Goal: Task Accomplishment & Management: Manage account settings

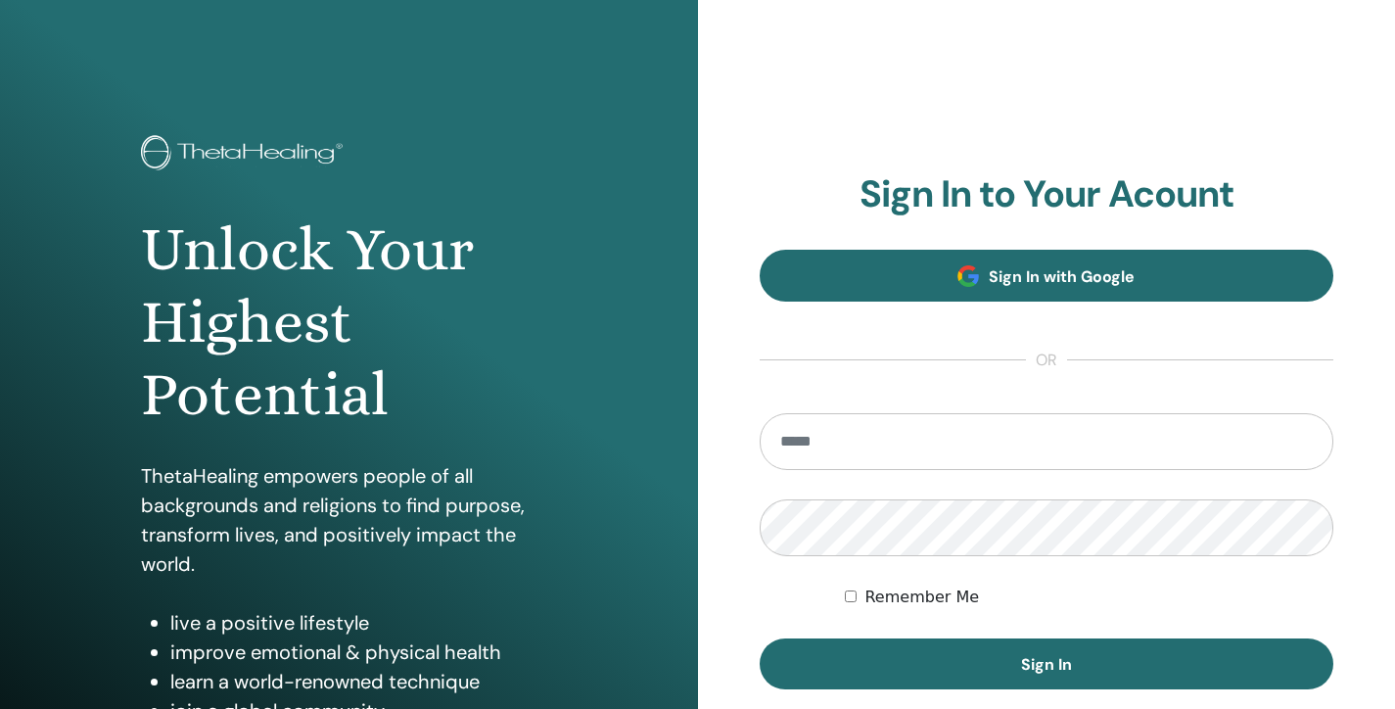
click at [966, 276] on span at bounding box center [968, 276] width 22 height 22
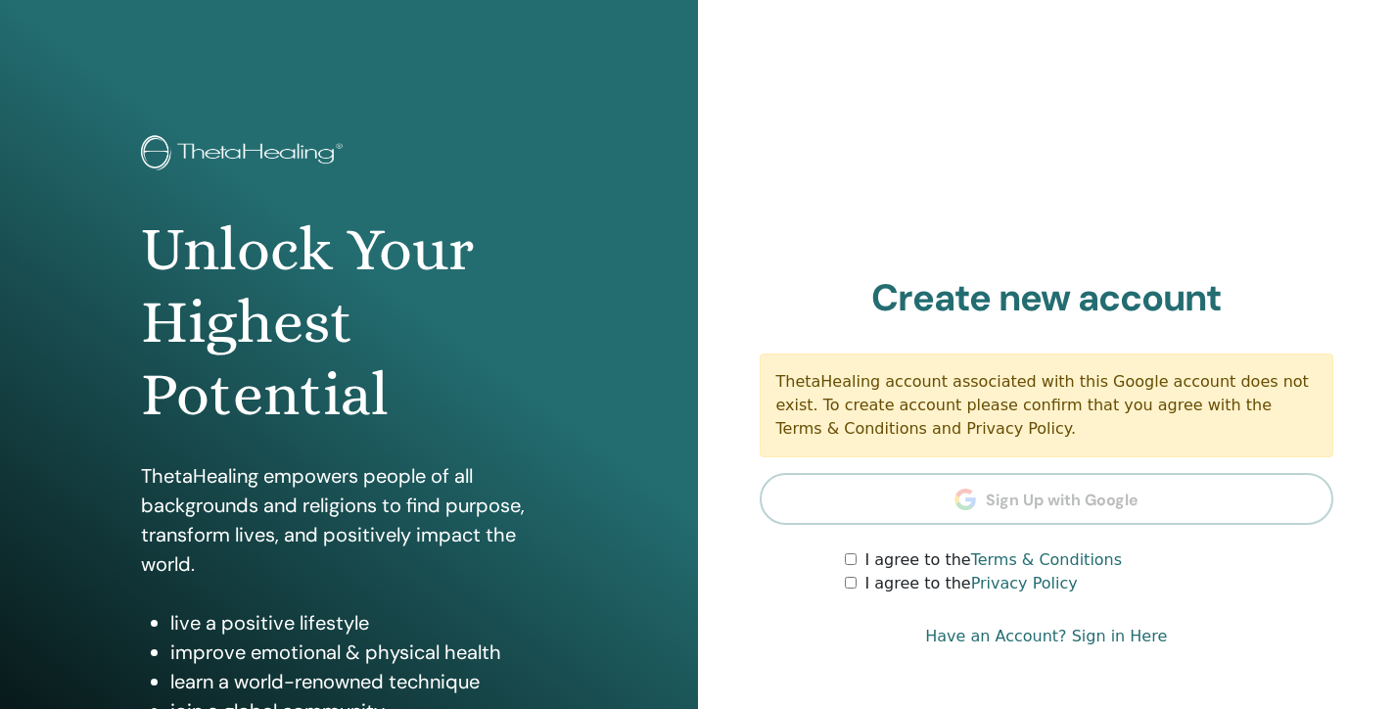
click at [1021, 633] on link "Have an Account? Sign in Here" at bounding box center [1046, 636] width 242 height 23
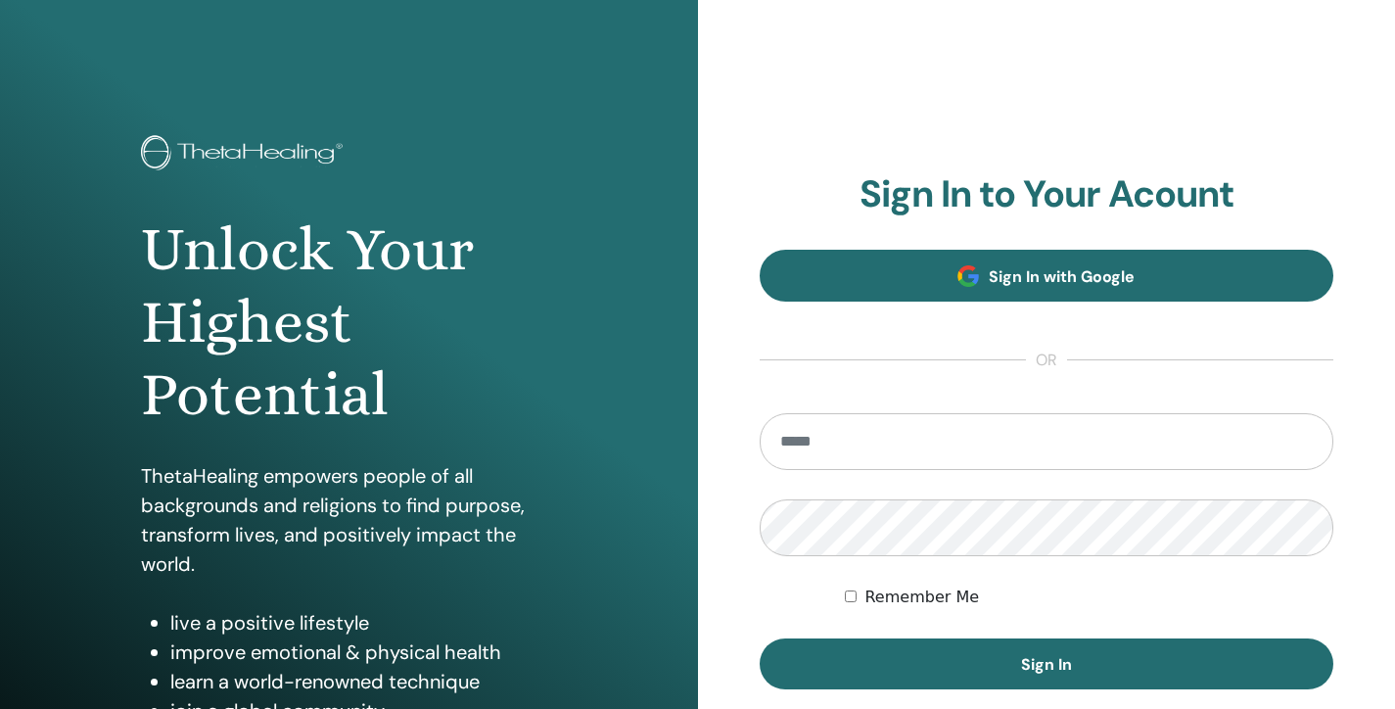
click at [1041, 280] on span "Sign In with Google" at bounding box center [1062, 276] width 146 height 21
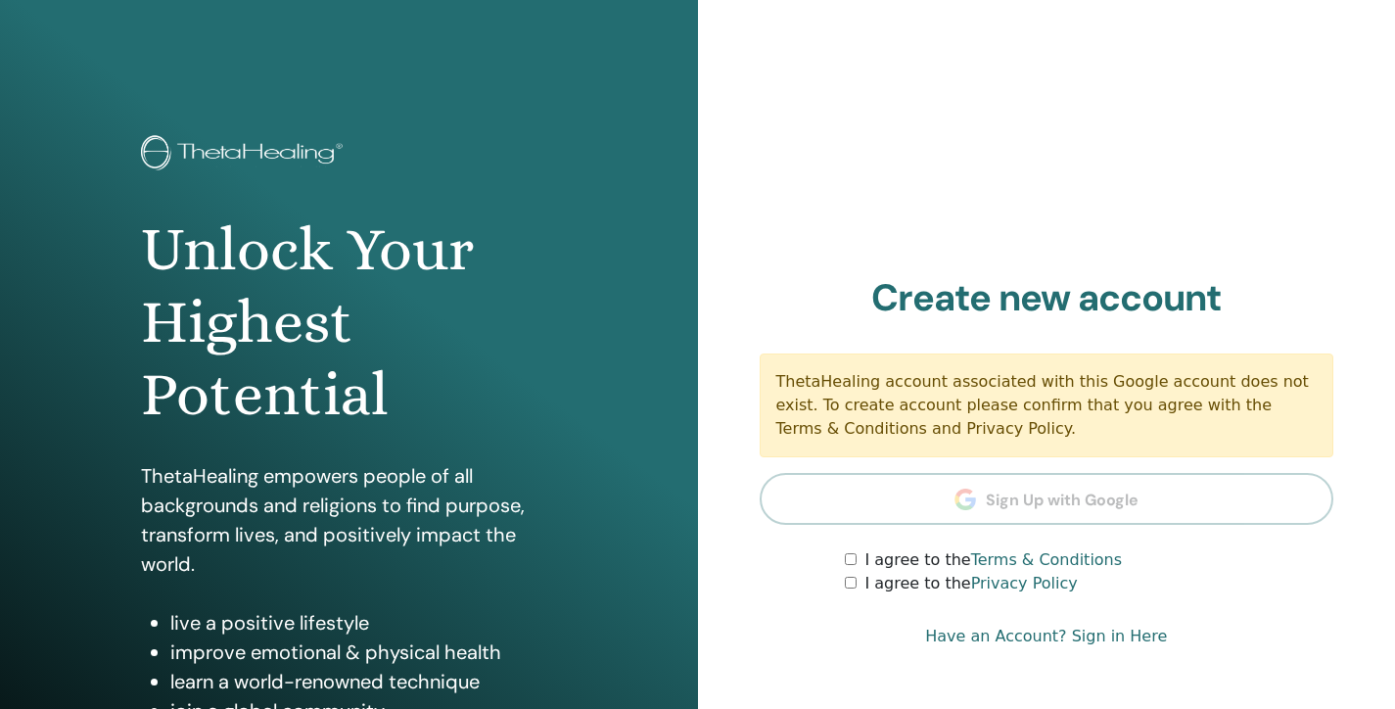
click at [1006, 634] on link "Have an Account? Sign in Here" at bounding box center [1046, 636] width 242 height 23
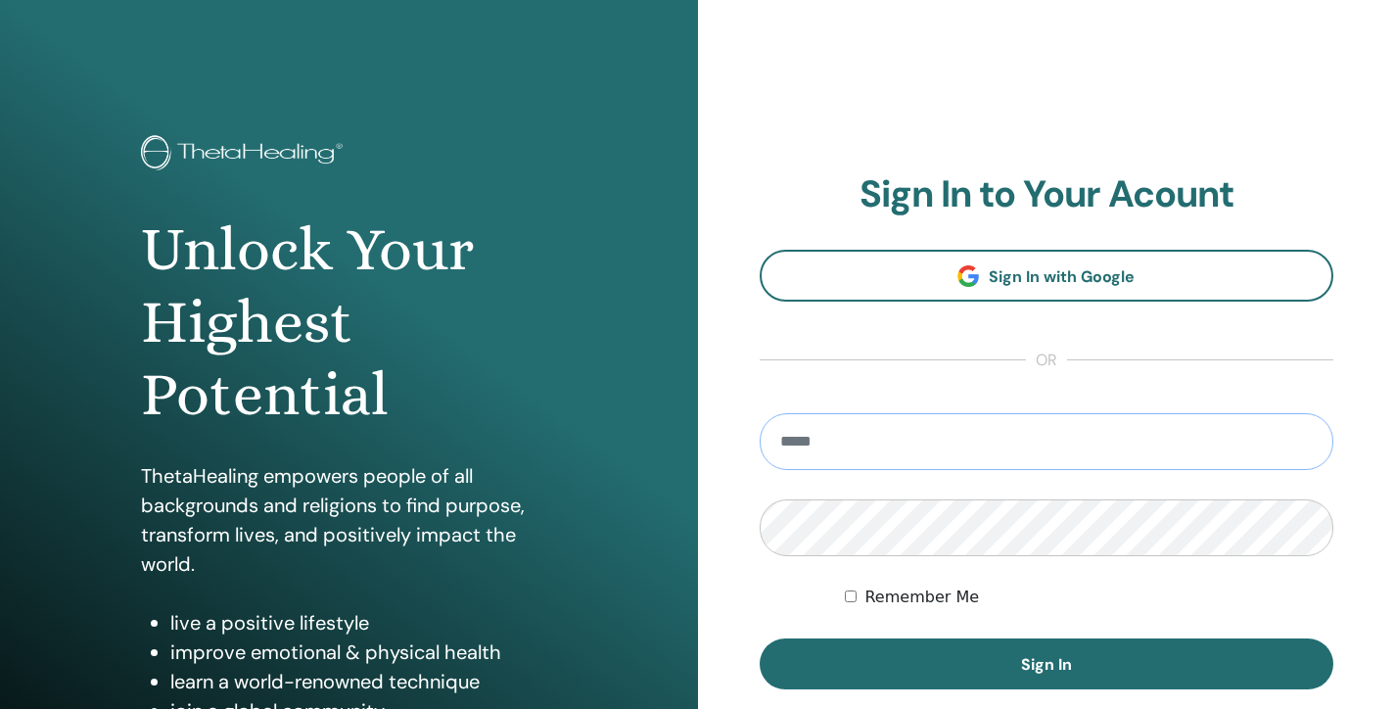
click at [1299, 447] on input "email" at bounding box center [1047, 441] width 575 height 57
click at [1133, 457] on input "email" at bounding box center [1047, 441] width 575 height 57
click at [1132, 443] on input "email" at bounding box center [1047, 441] width 575 height 57
type input "**********"
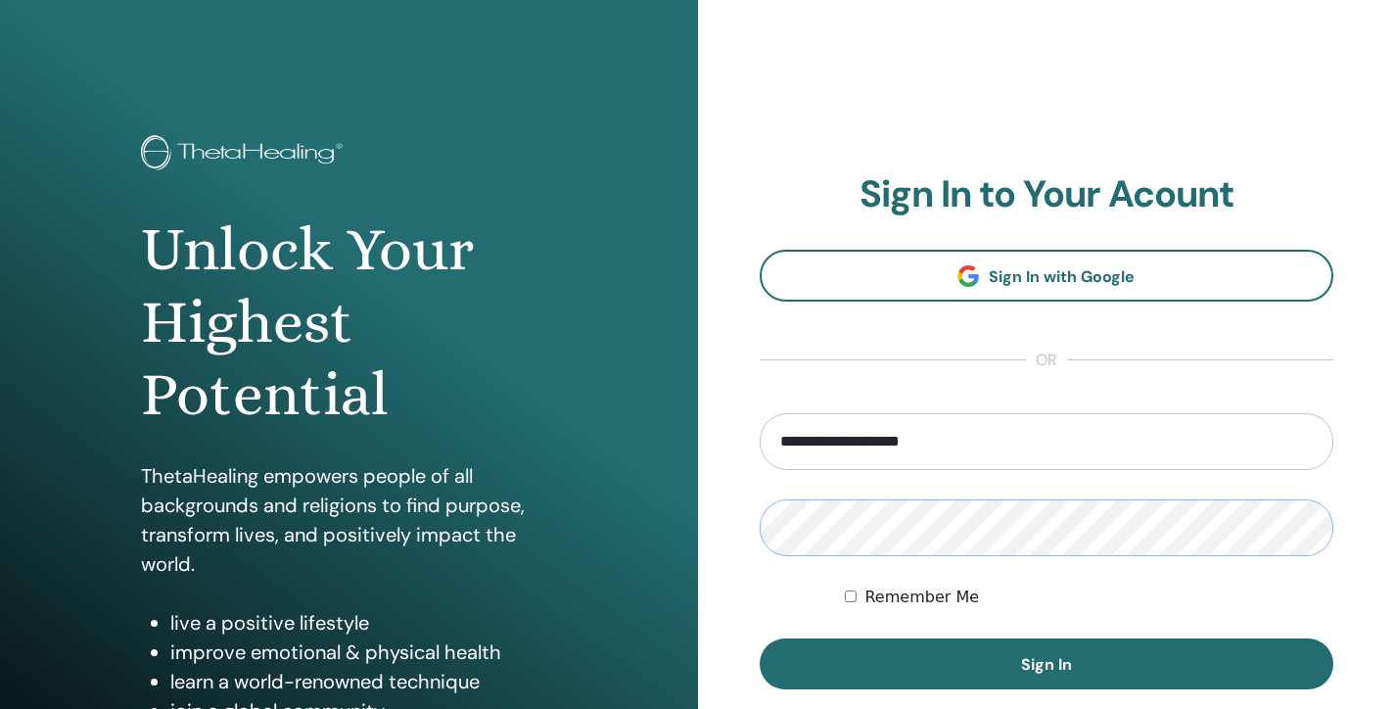
click at [1046, 664] on button "Sign In" at bounding box center [1047, 663] width 575 height 51
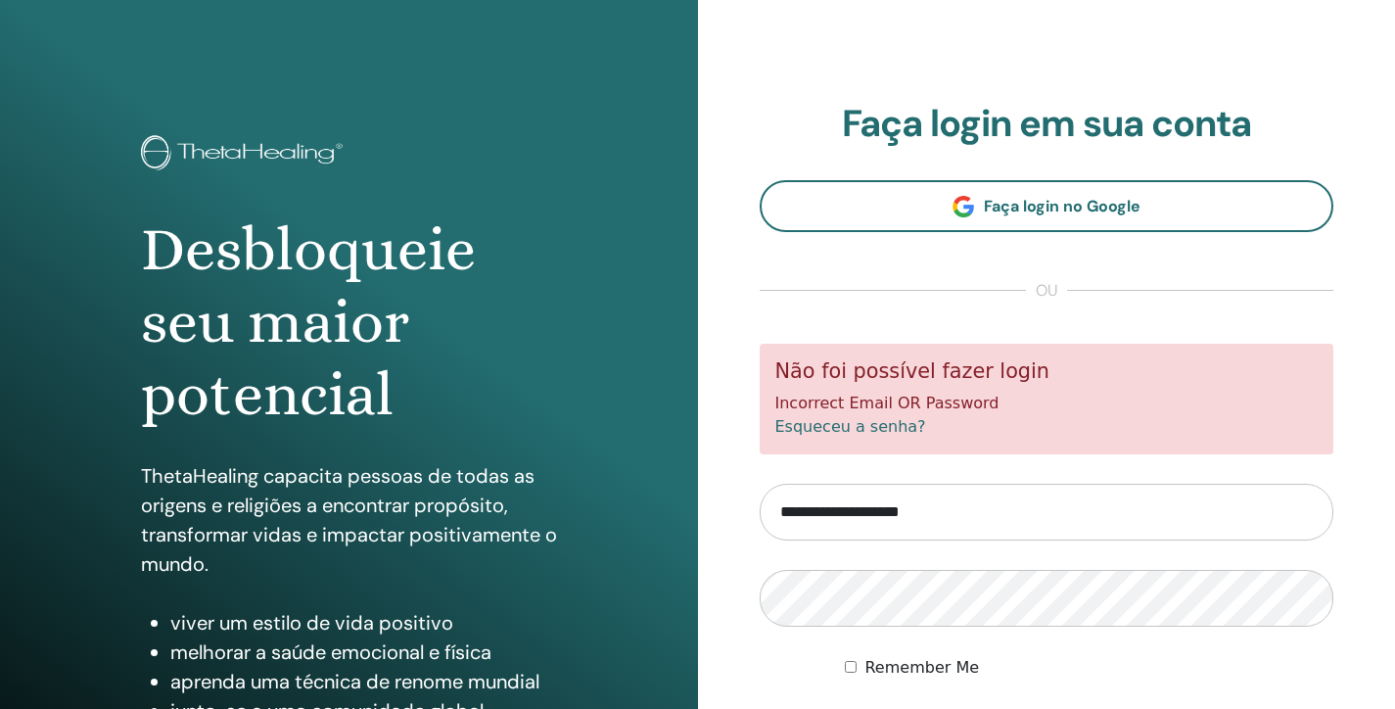
click at [864, 420] on link "Esqueceu a senha?" at bounding box center [850, 426] width 151 height 19
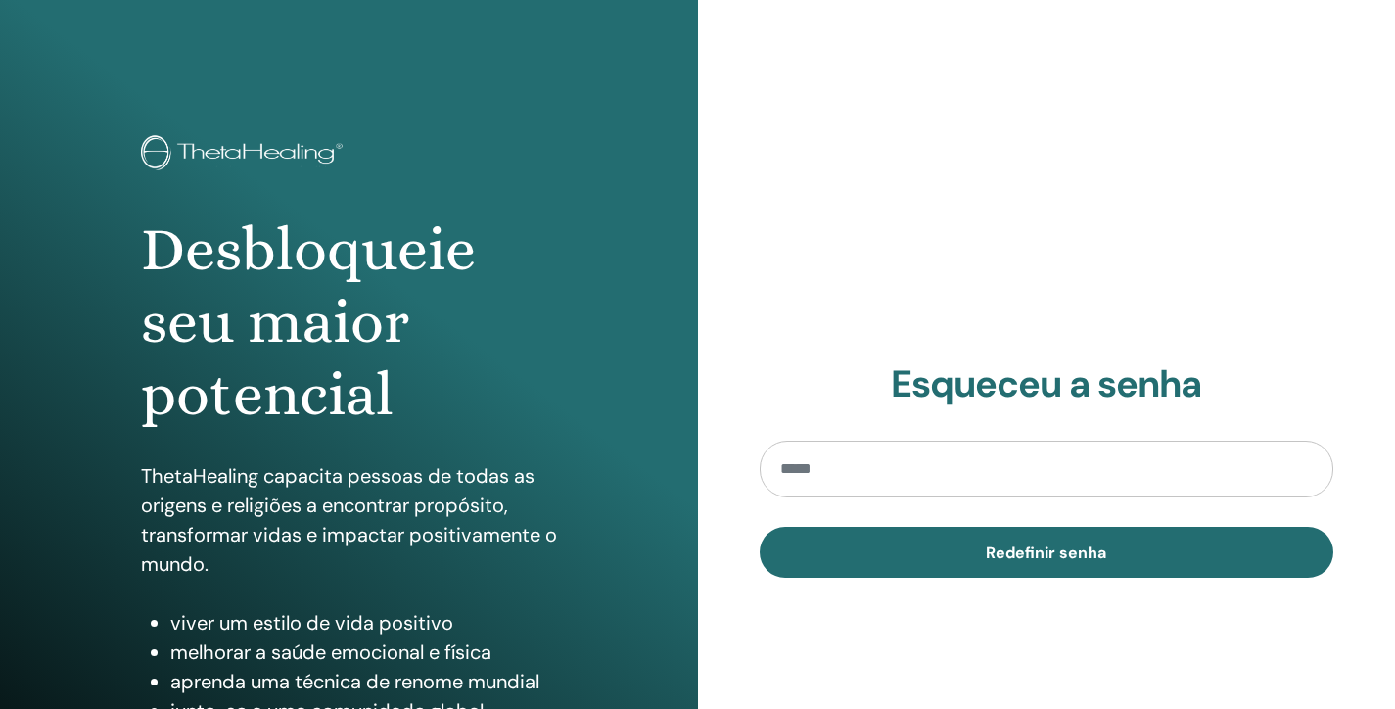
click at [853, 477] on input "email" at bounding box center [1047, 469] width 575 height 57
type input "**********"
click at [1046, 551] on button "Redefinir senha" at bounding box center [1047, 552] width 575 height 51
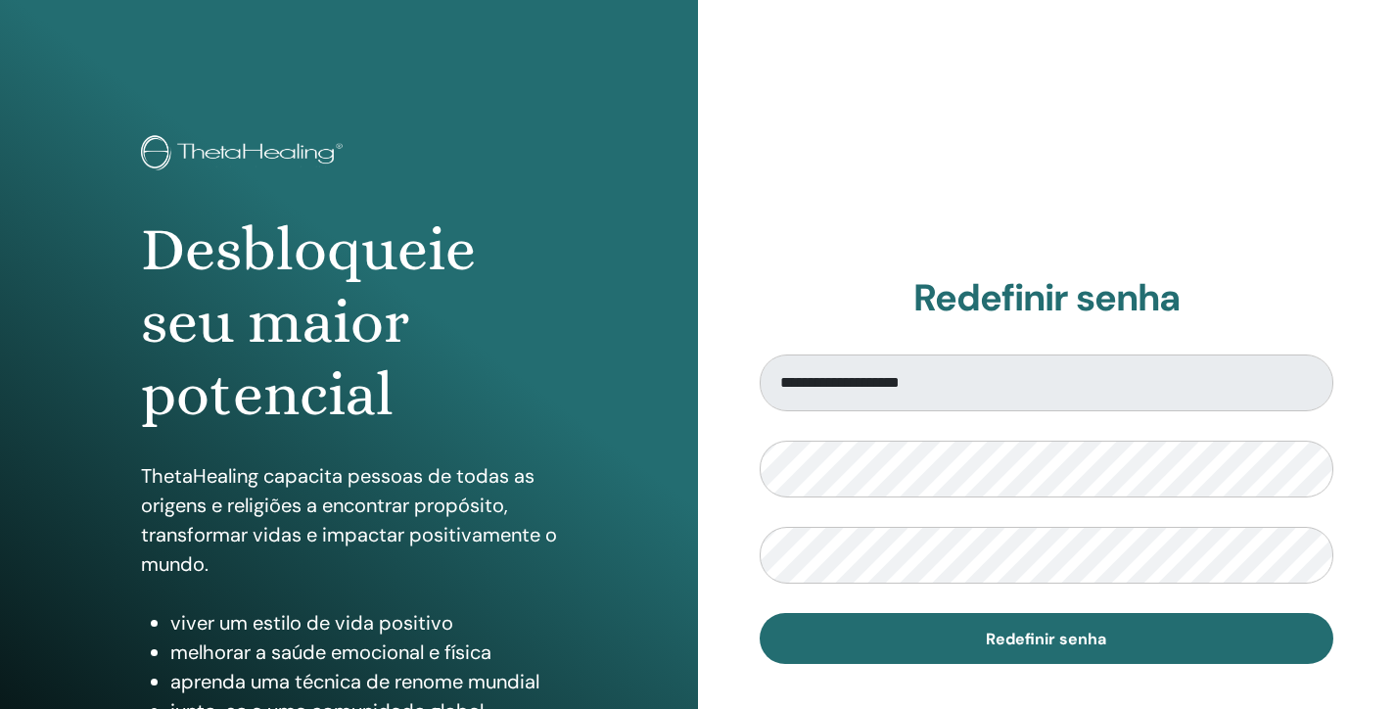
click at [1052, 676] on div "**********" at bounding box center [1047, 470] width 698 height 940
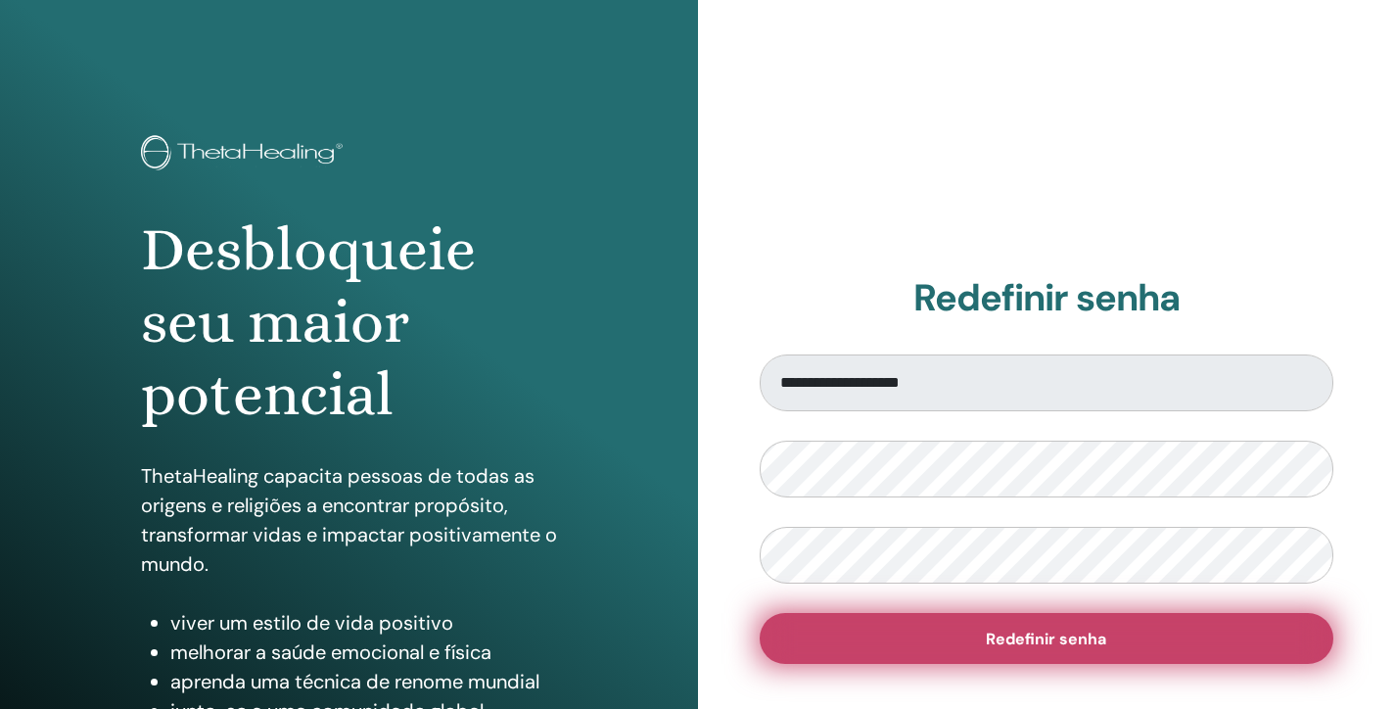
click at [1052, 662] on button "Redefinir senha" at bounding box center [1047, 638] width 575 height 51
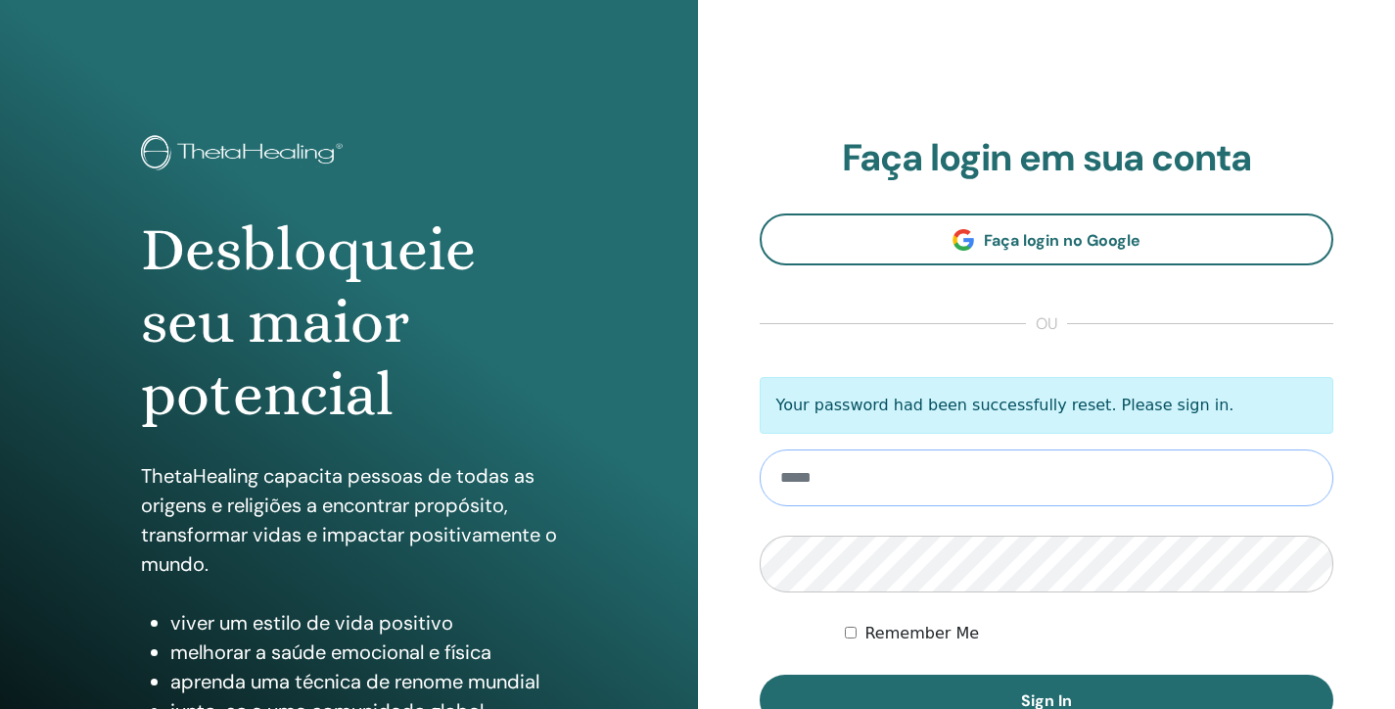
click at [862, 487] on input "email" at bounding box center [1047, 477] width 575 height 57
type input "**********"
click at [940, 639] on label "Remember Me" at bounding box center [921, 633] width 115 height 23
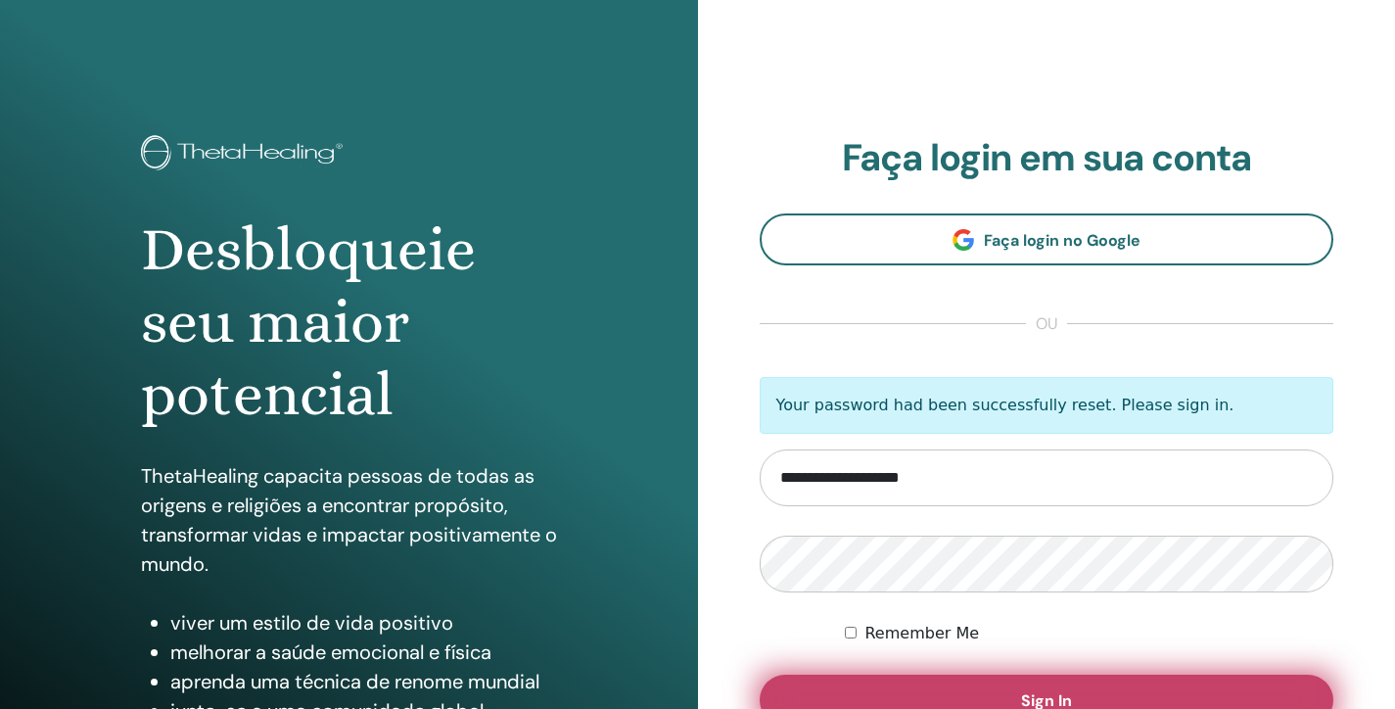
click at [996, 693] on button "Sign In" at bounding box center [1047, 700] width 575 height 51
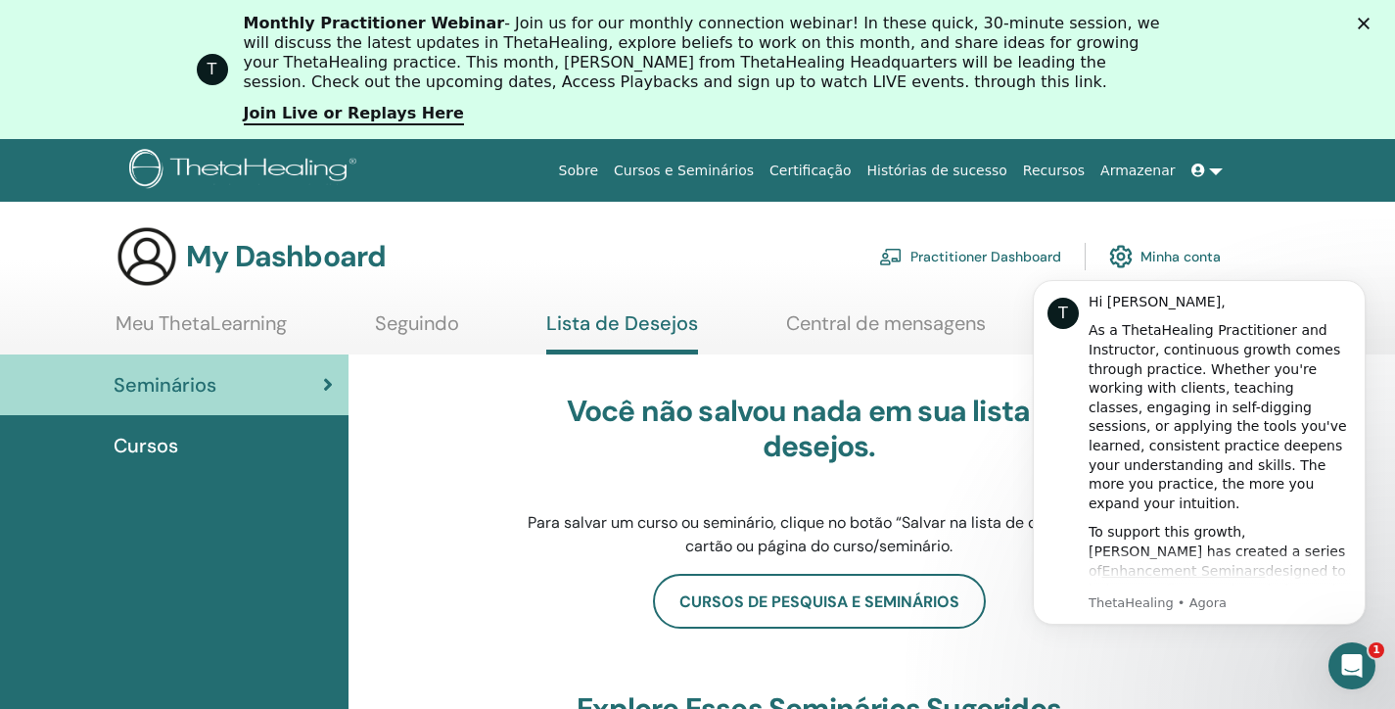
click at [258, 315] on link "Meu ThetaLearning" at bounding box center [201, 330] width 171 height 38
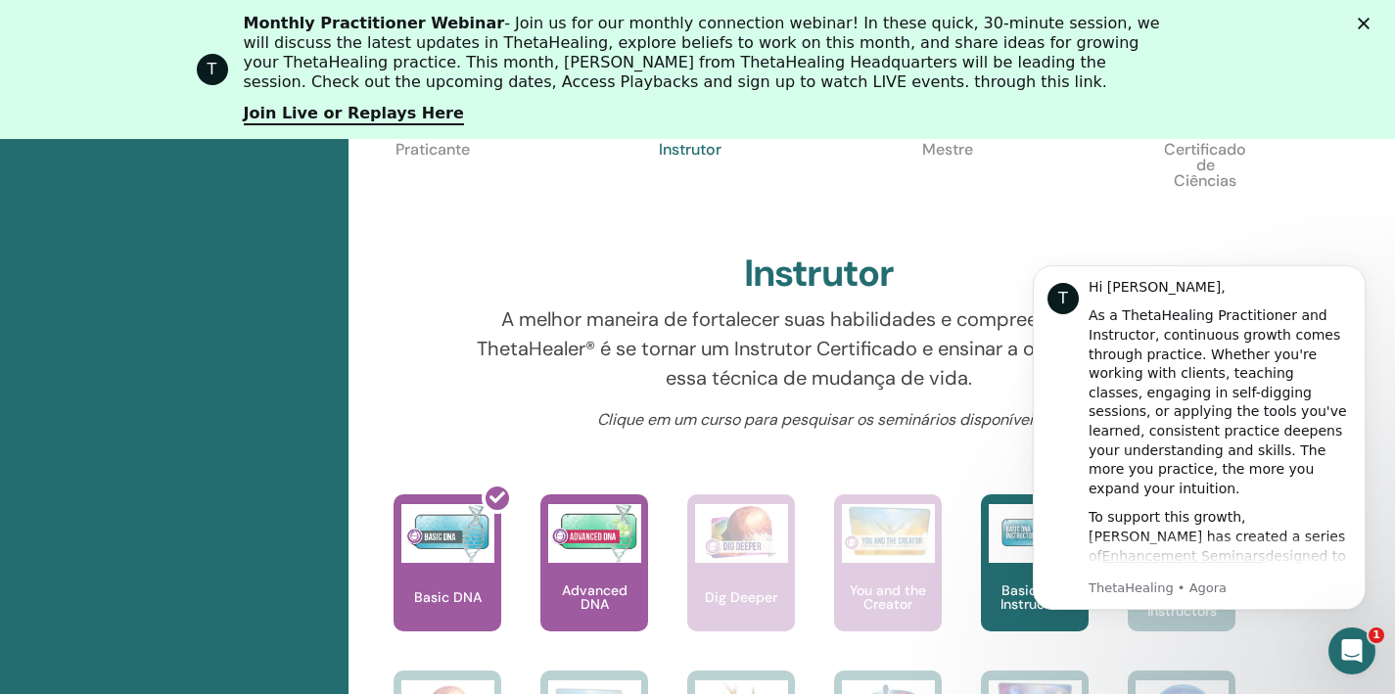
scroll to position [664, 0]
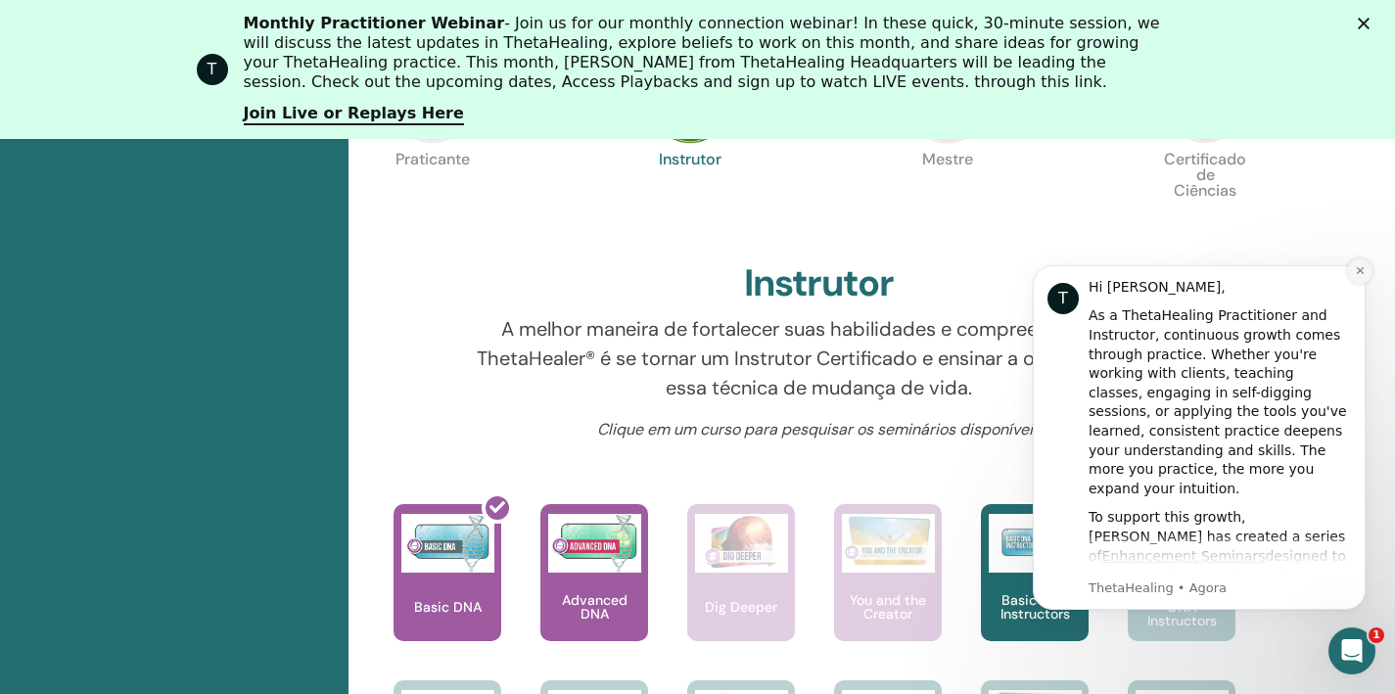
click at [1358, 265] on icon "Dismiss notification" at bounding box center [1360, 270] width 11 height 11
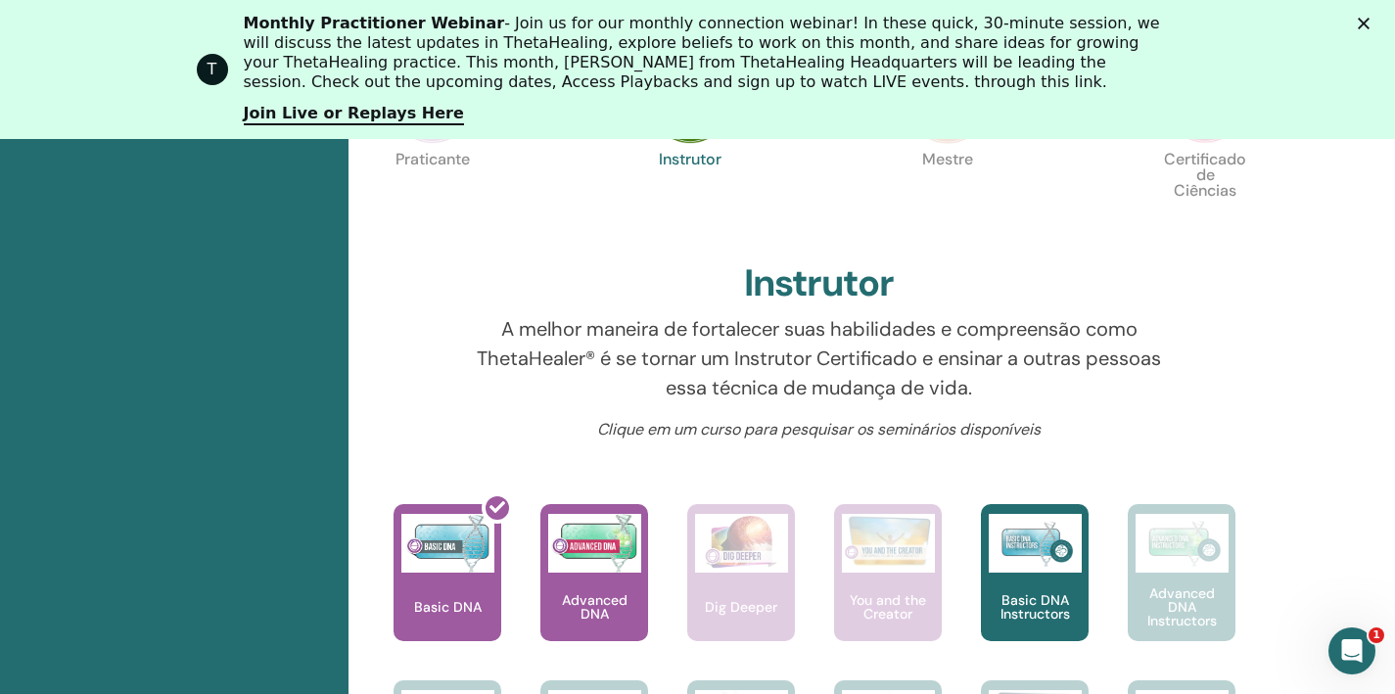
click at [1381, 17] on div "T Monthly Practitioner Webinar - Join us for our monthly connection webinar! In…" at bounding box center [697, 69] width 1395 height 123
click at [1370, 22] on polygon "Fechar" at bounding box center [1364, 24] width 12 height 12
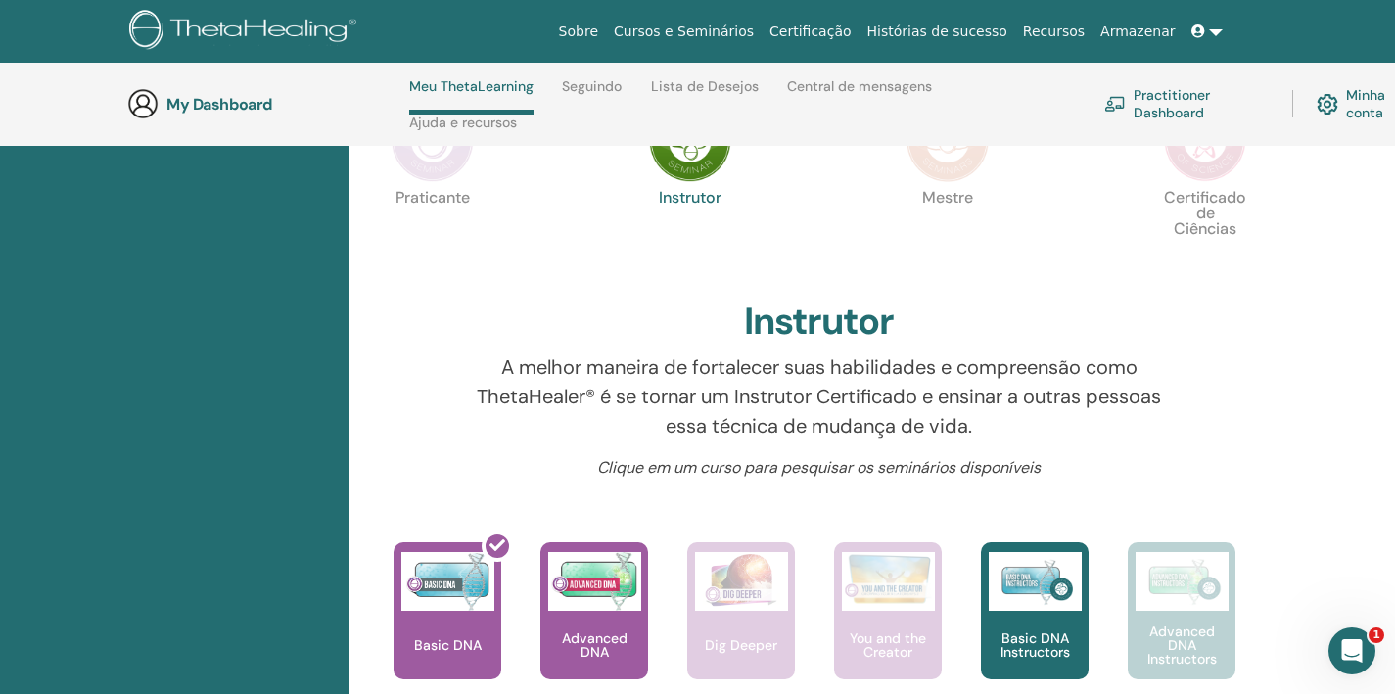
scroll to position [491, 0]
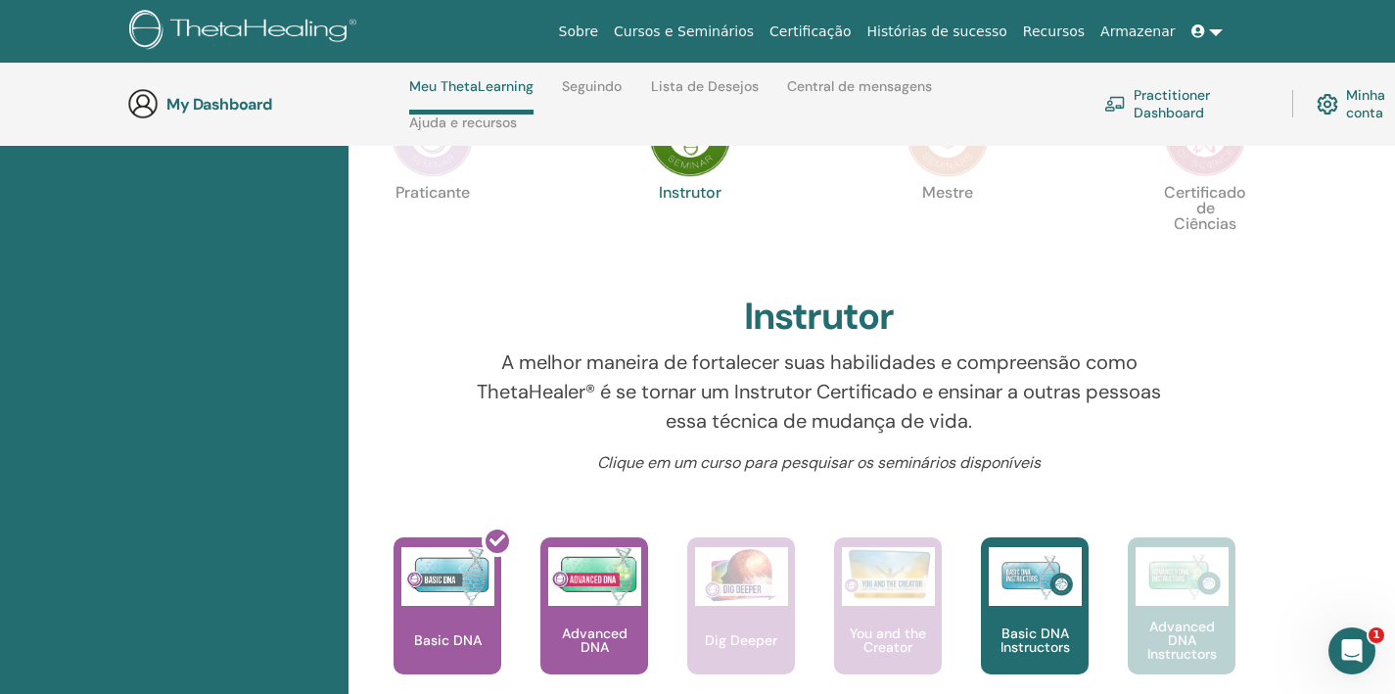
click at [856, 37] on link "Certificação" at bounding box center [810, 32] width 97 height 36
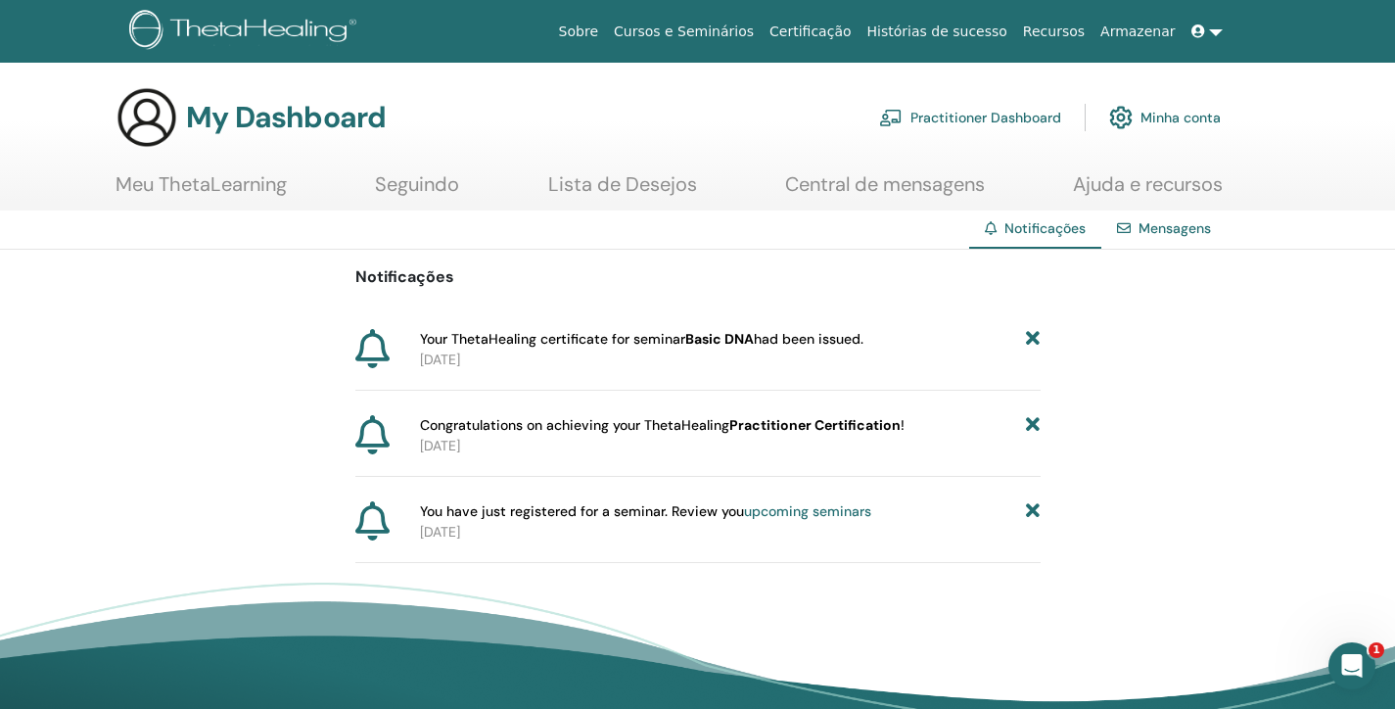
click at [799, 432] on b "Practitioner Certification" at bounding box center [814, 425] width 171 height 18
click at [690, 421] on span "Congratulations on achieving your ThetaHealing Practitioner Certification !" at bounding box center [662, 425] width 485 height 21
click at [271, 190] on link "Meu ThetaLearning" at bounding box center [201, 191] width 171 height 38
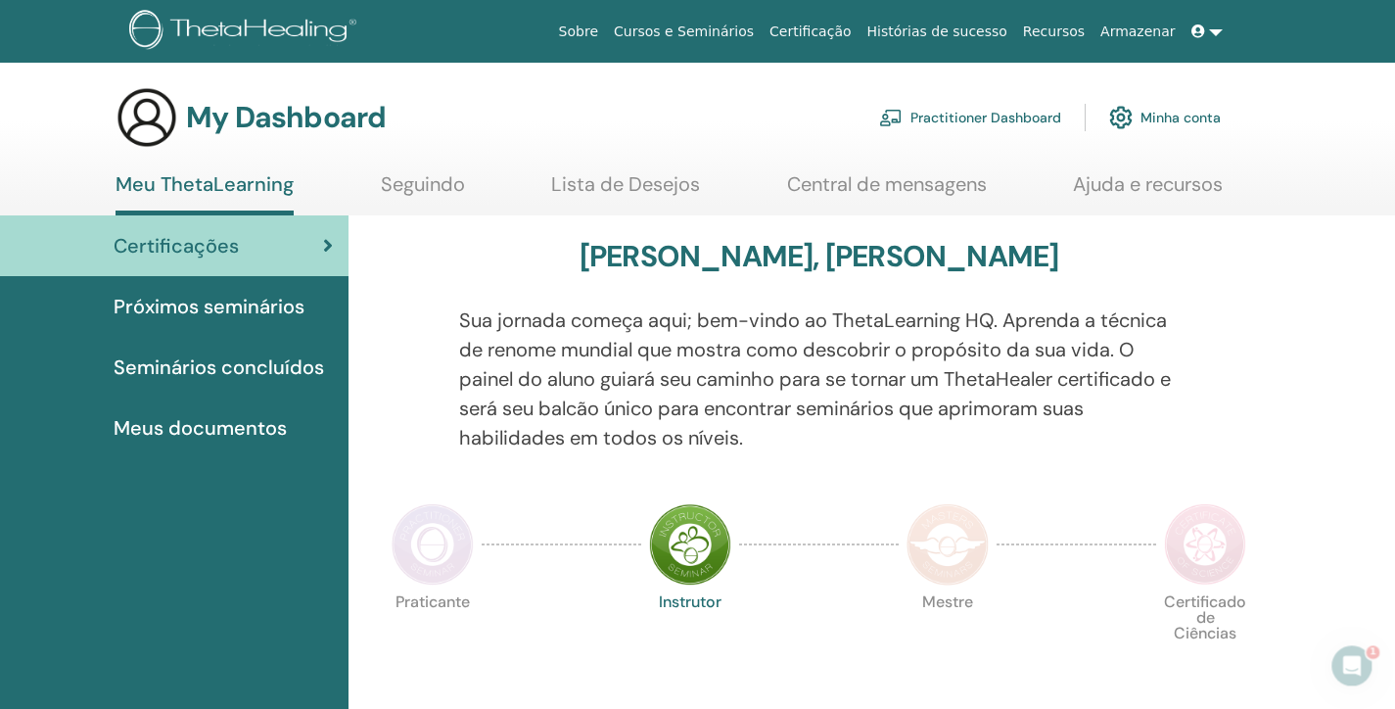
click at [283, 357] on span "Seminários concluídos" at bounding box center [219, 366] width 210 height 29
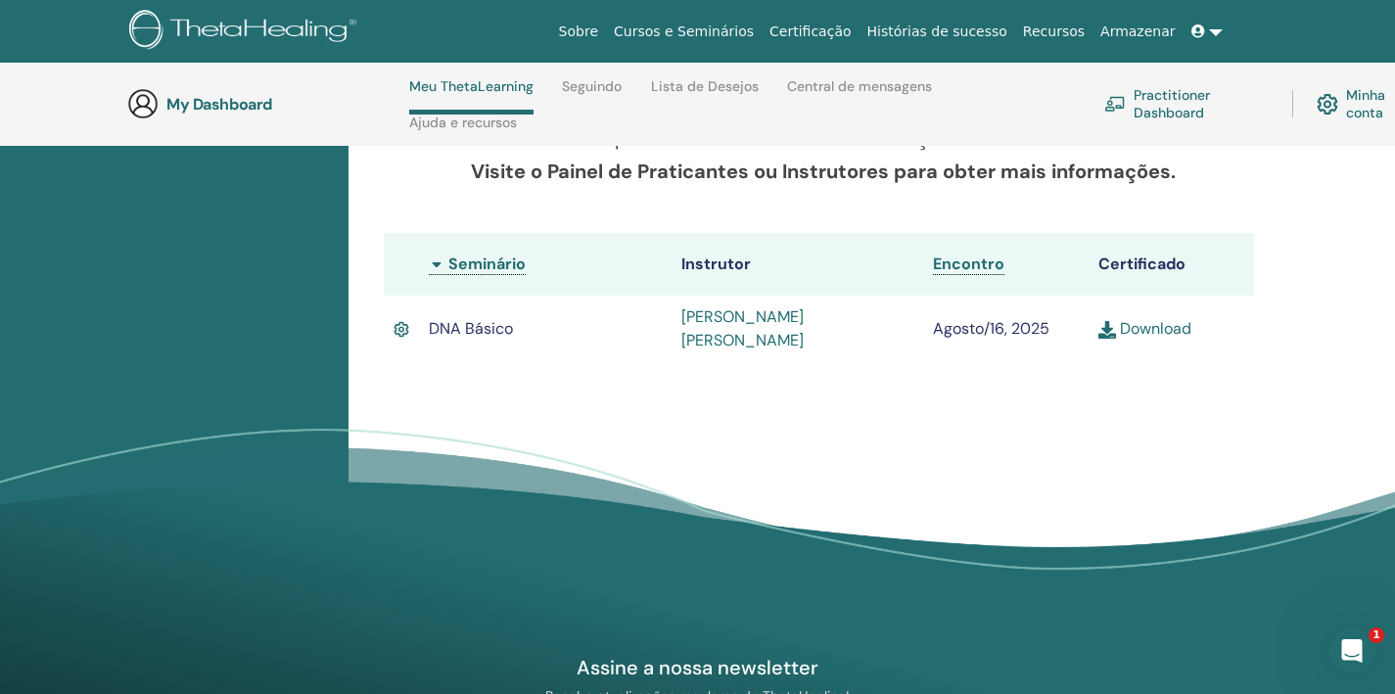
scroll to position [499, 0]
click at [1144, 317] on link "Download" at bounding box center [1144, 327] width 93 height 21
click at [400, 317] on img at bounding box center [402, 328] width 16 height 22
click at [461, 317] on span "DNA Básico" at bounding box center [471, 327] width 84 height 21
click at [611, 89] on link "Seguindo" at bounding box center [592, 93] width 60 height 31
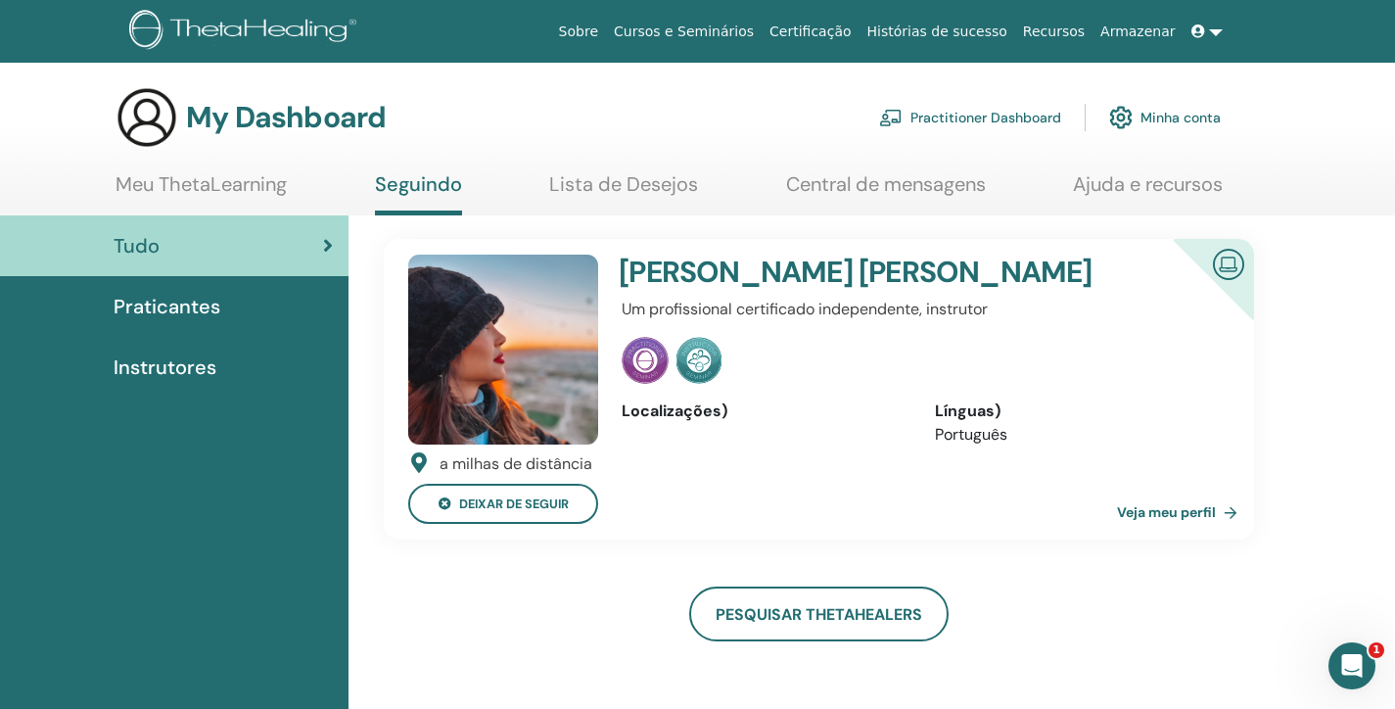
scroll to position [2, 0]
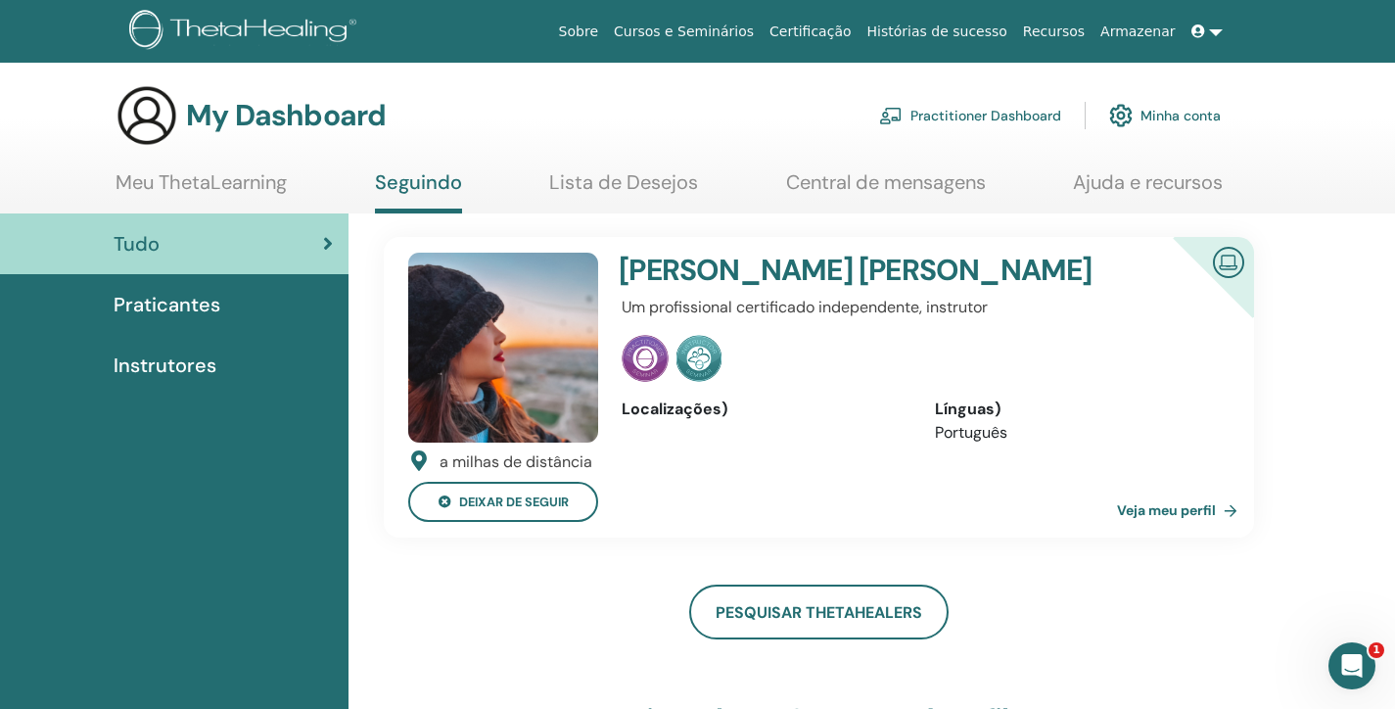
click at [173, 198] on link "Meu ThetaLearning" at bounding box center [201, 189] width 171 height 38
click at [201, 181] on link "Meu ThetaLearning" at bounding box center [201, 189] width 171 height 38
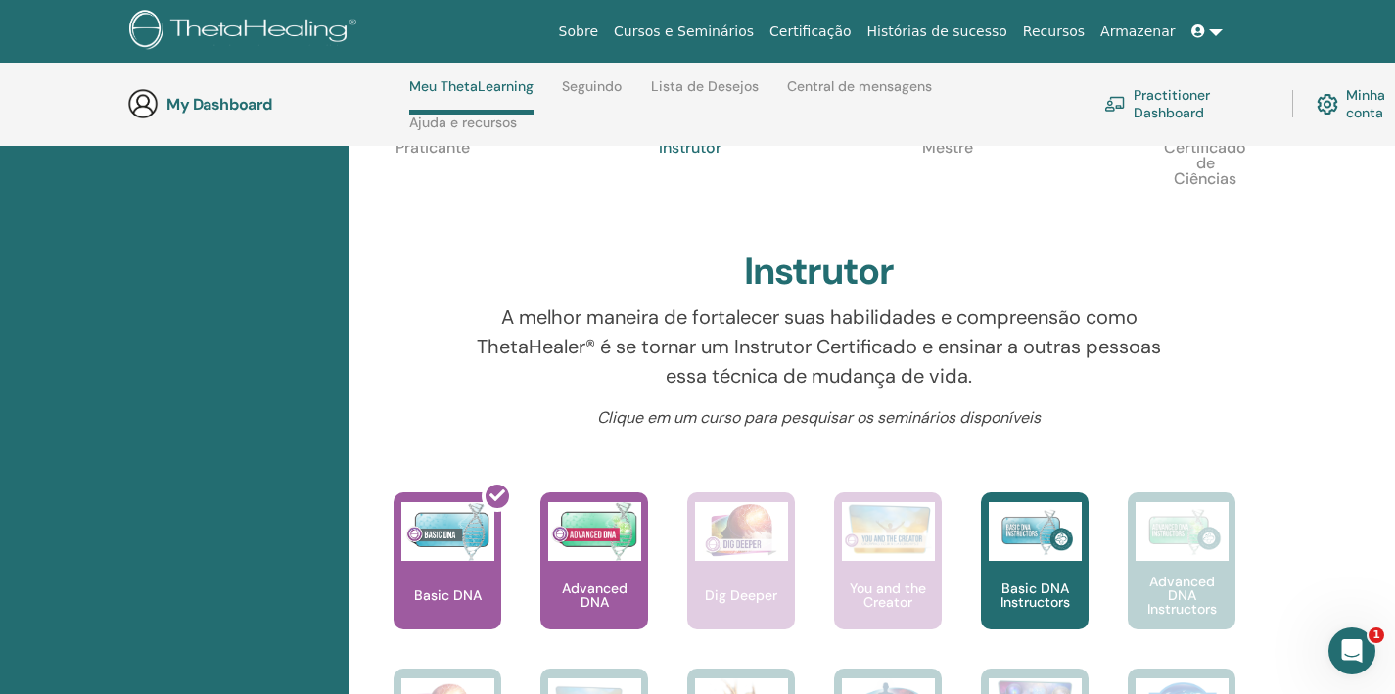
scroll to position [550, 0]
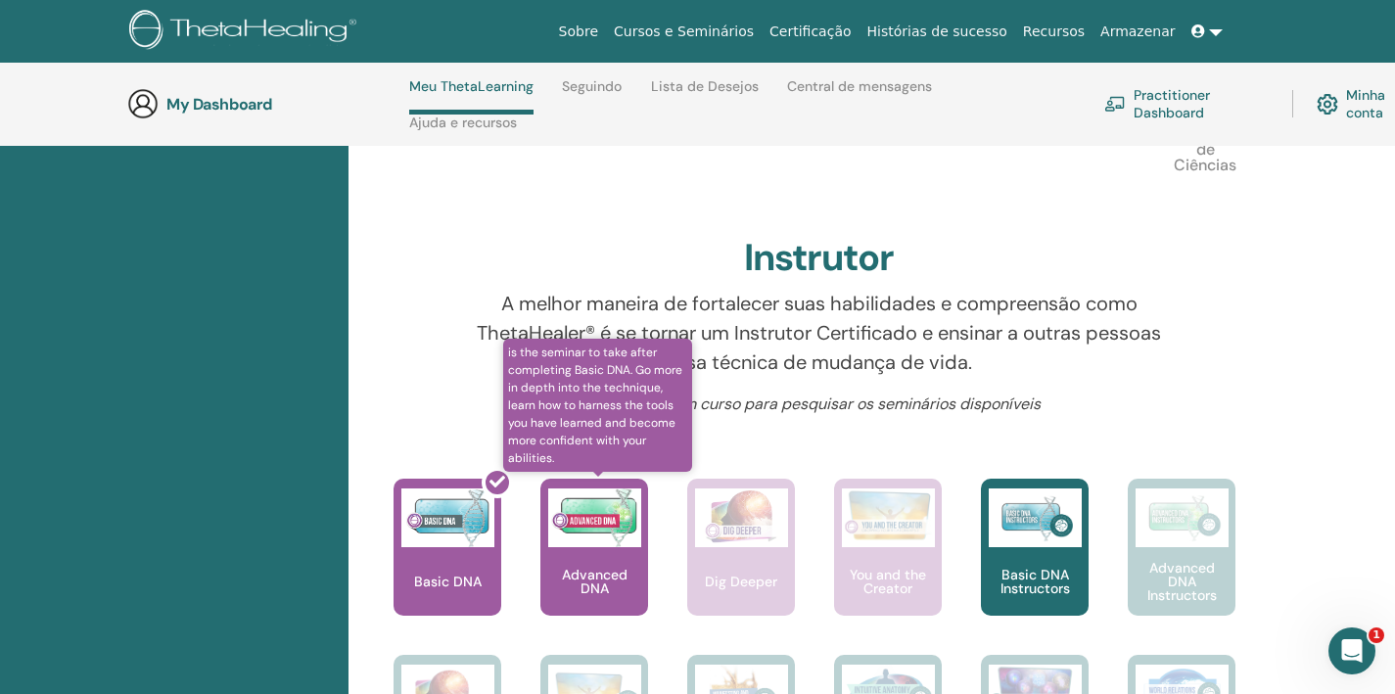
click at [572, 556] on div "Advanced DNA" at bounding box center [594, 547] width 108 height 137
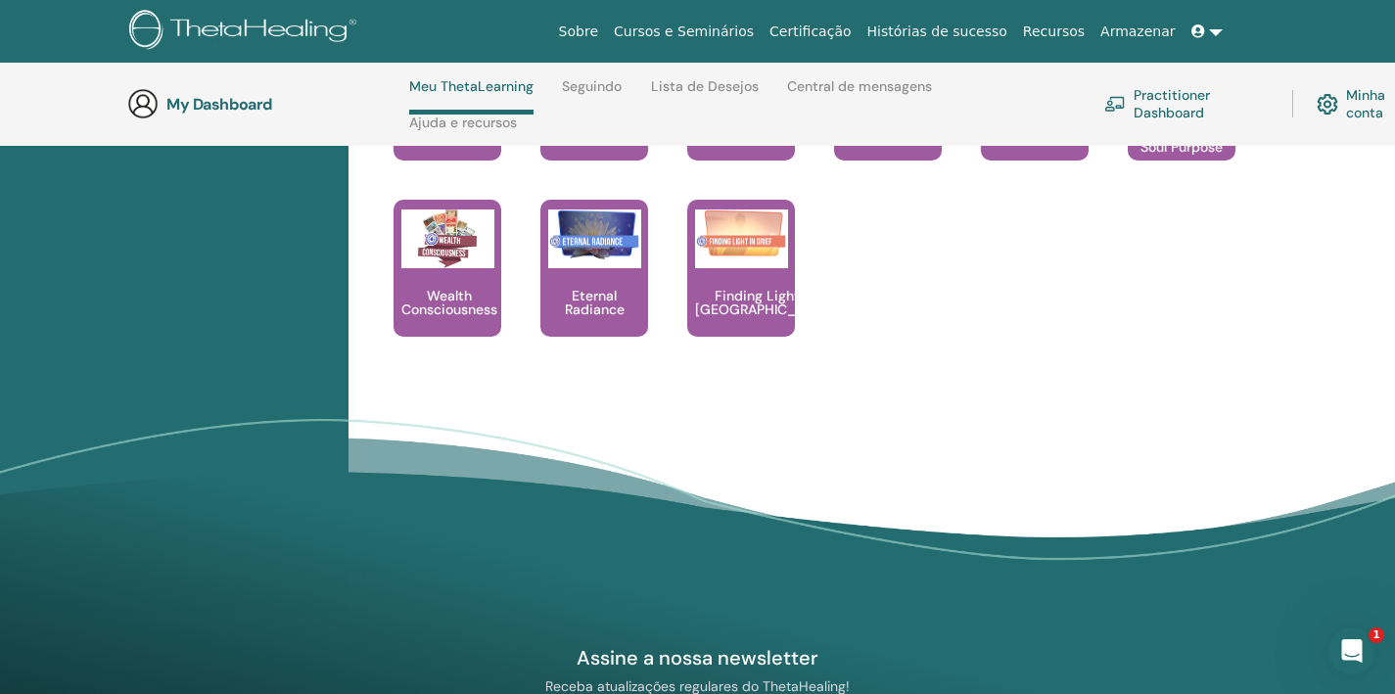
scroll to position [2232, 0]
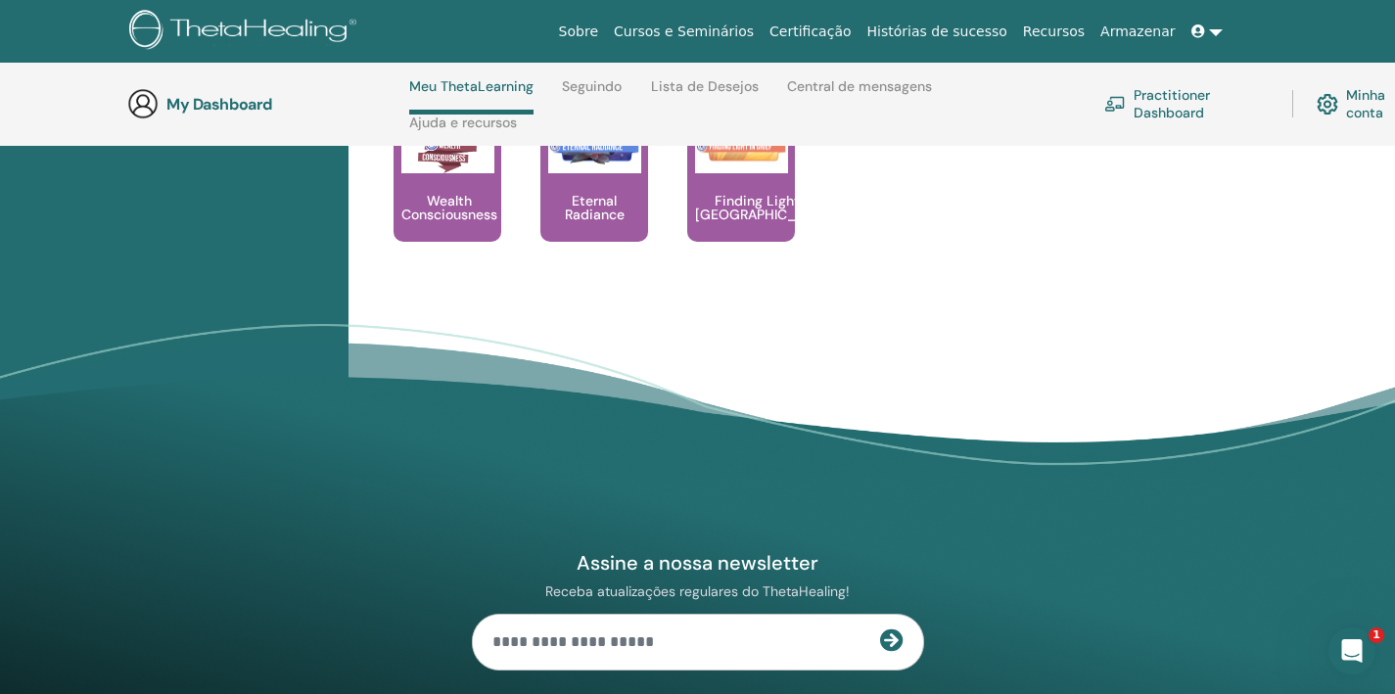
click at [1363, 636] on div "Abertura do Messenger da Intercom" at bounding box center [1352, 651] width 65 height 65
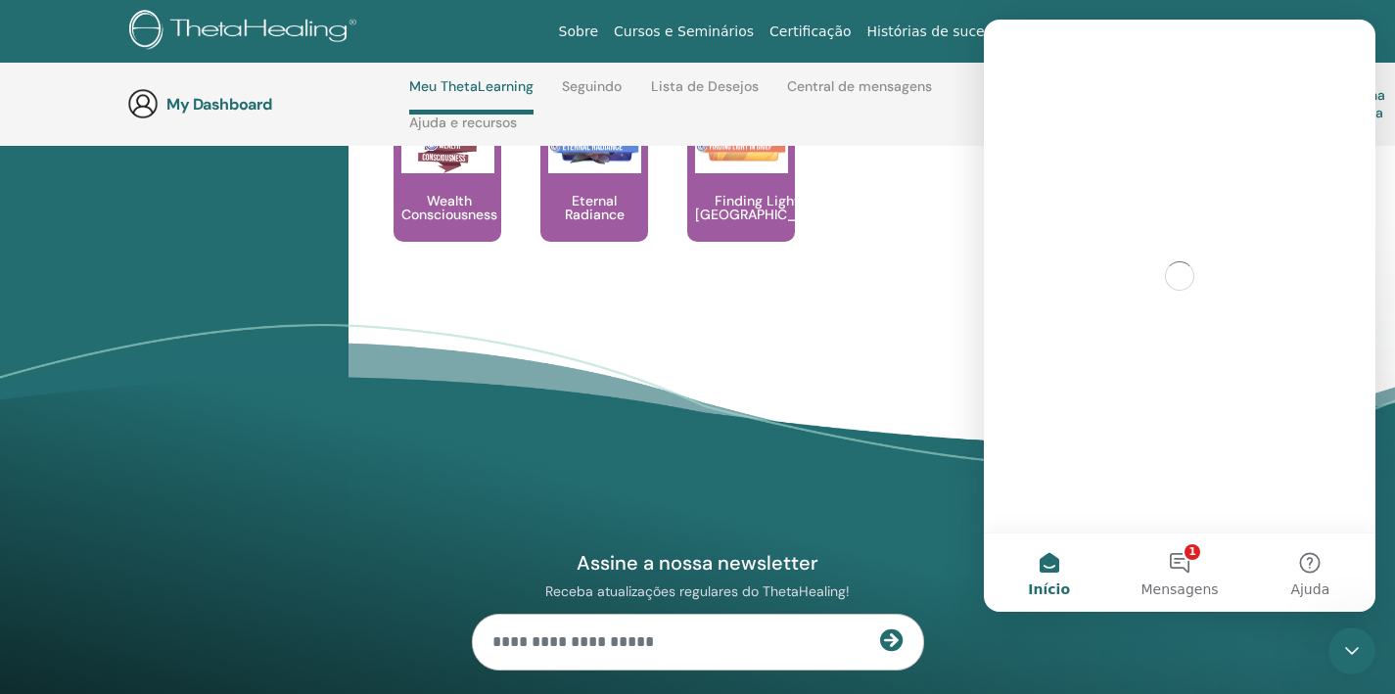
scroll to position [0, 0]
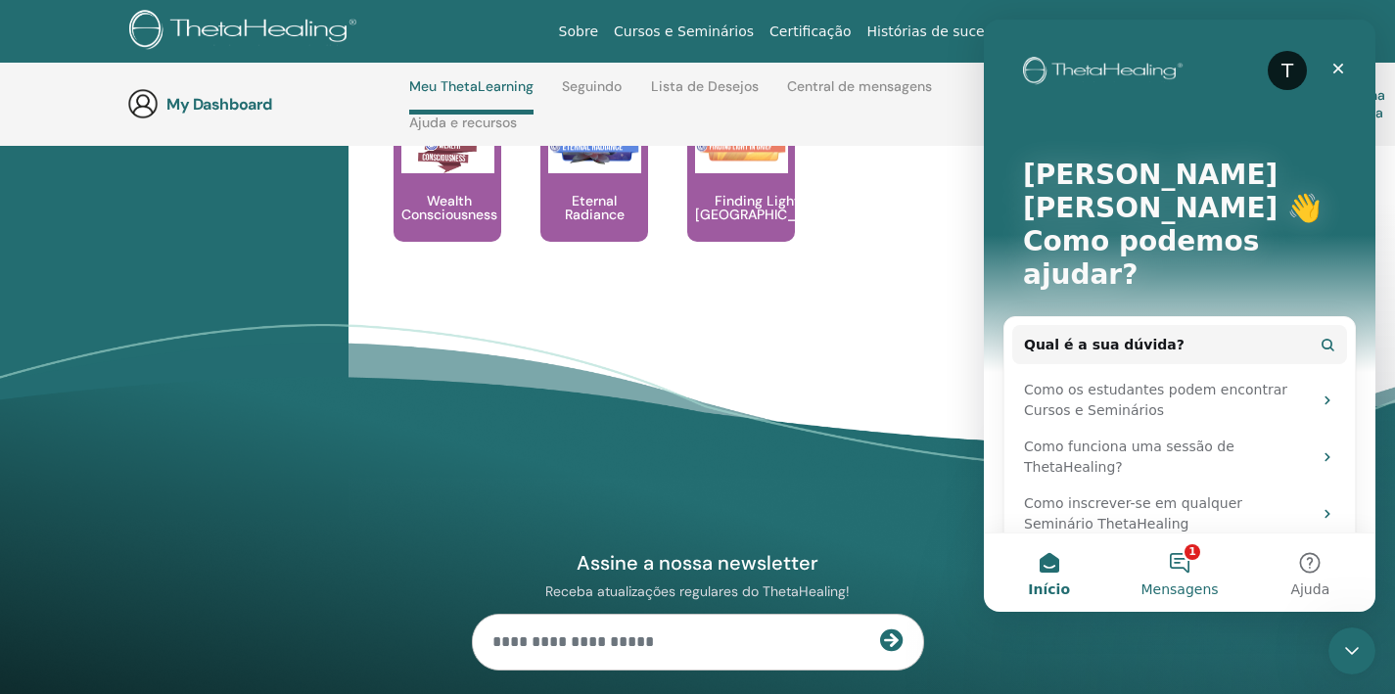
click at [1176, 569] on button "1 Mensagens" at bounding box center [1179, 573] width 130 height 78
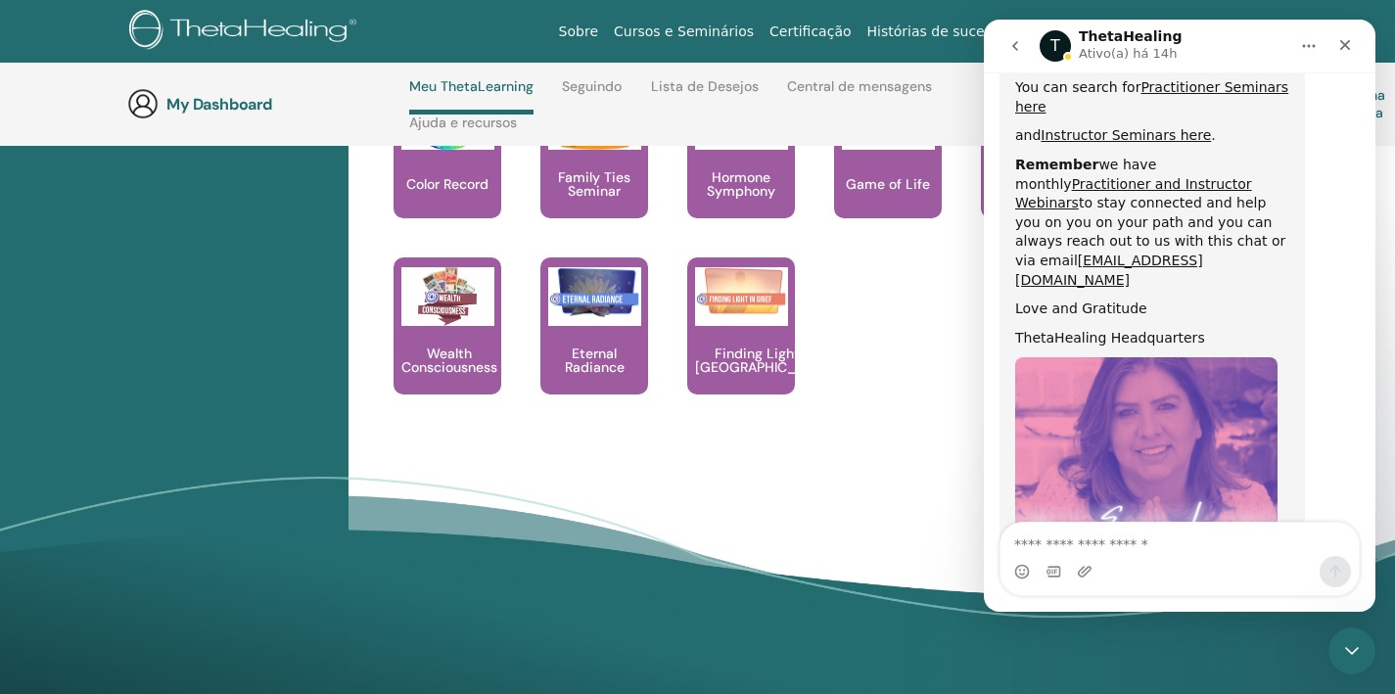
scroll to position [1063, 0]
click at [1022, 36] on button "go back" at bounding box center [1015, 45] width 37 height 37
